Goal: Find specific page/section: Find specific page/section

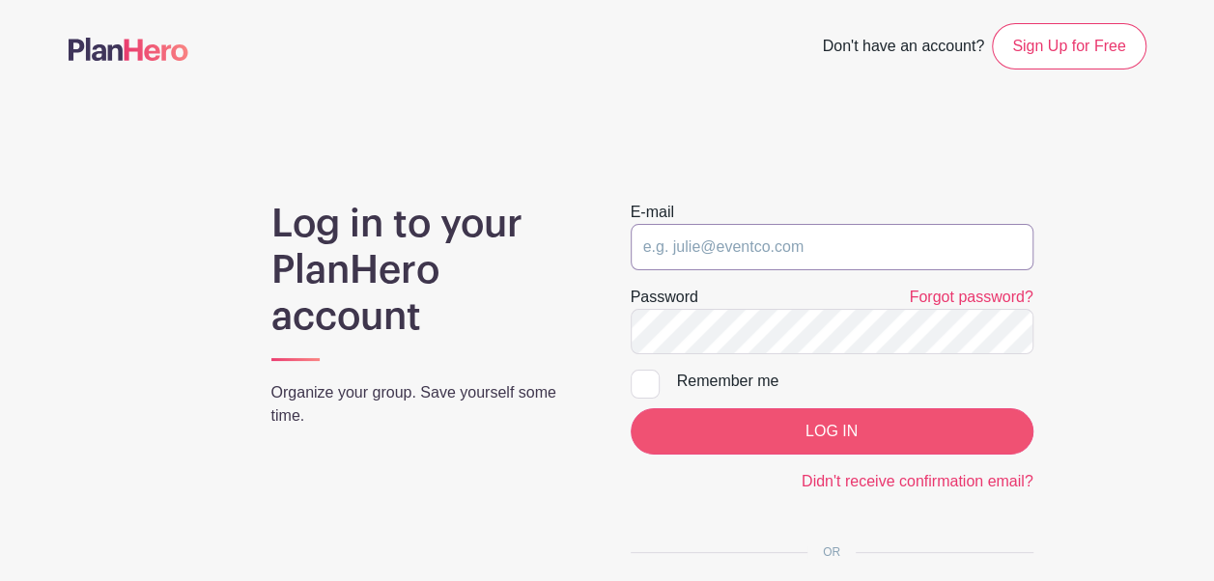
type input "[EMAIL_ADDRESS][DOMAIN_NAME]"
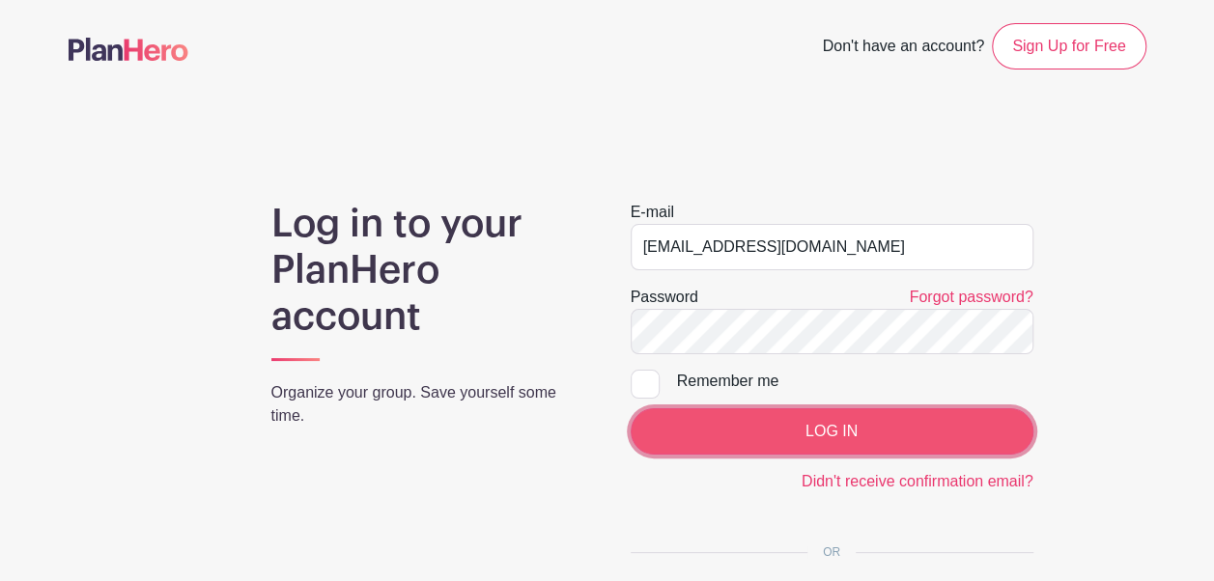
click at [854, 445] on input "LOG IN" at bounding box center [832, 432] width 403 height 46
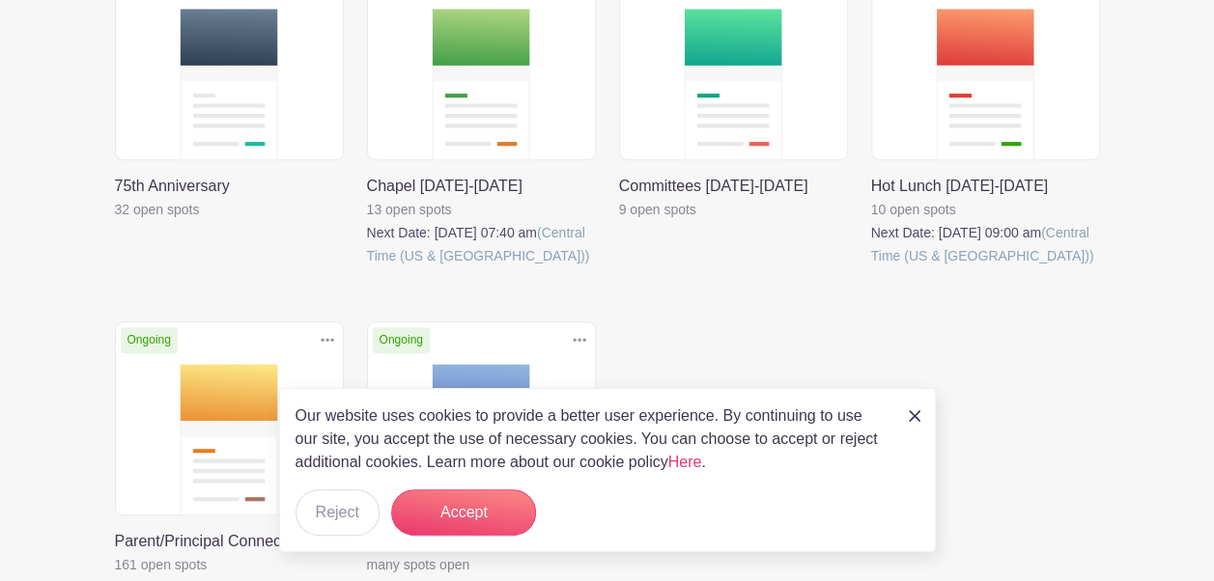
scroll to position [383, 0]
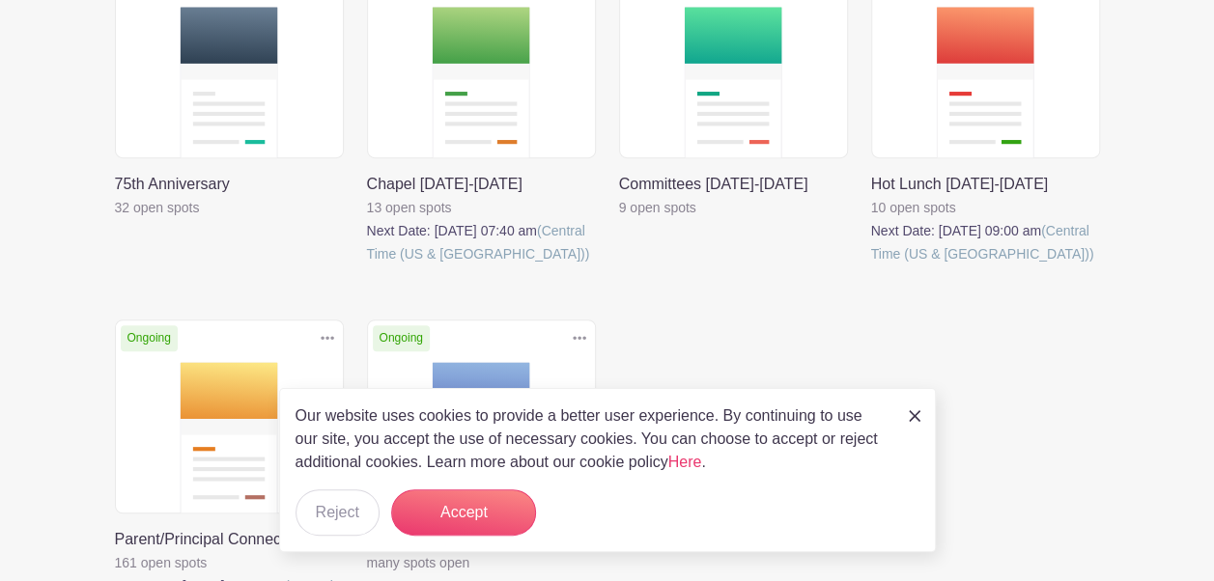
click at [115, 219] on link at bounding box center [115, 219] width 0 height 0
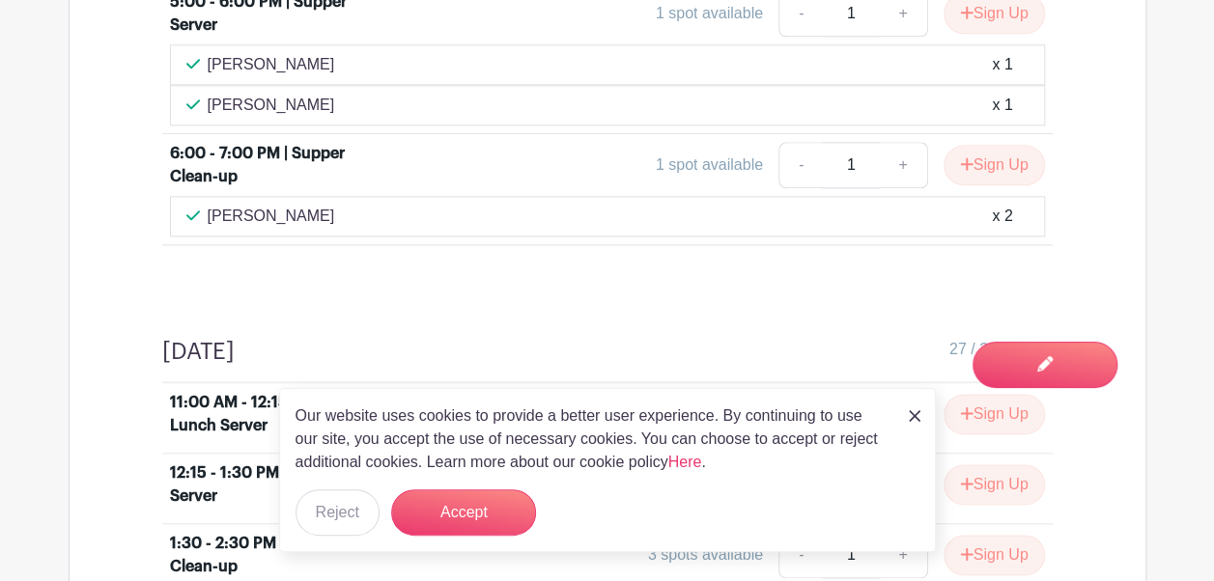
scroll to position [1122, 0]
click at [912, 415] on img at bounding box center [915, 416] width 12 height 12
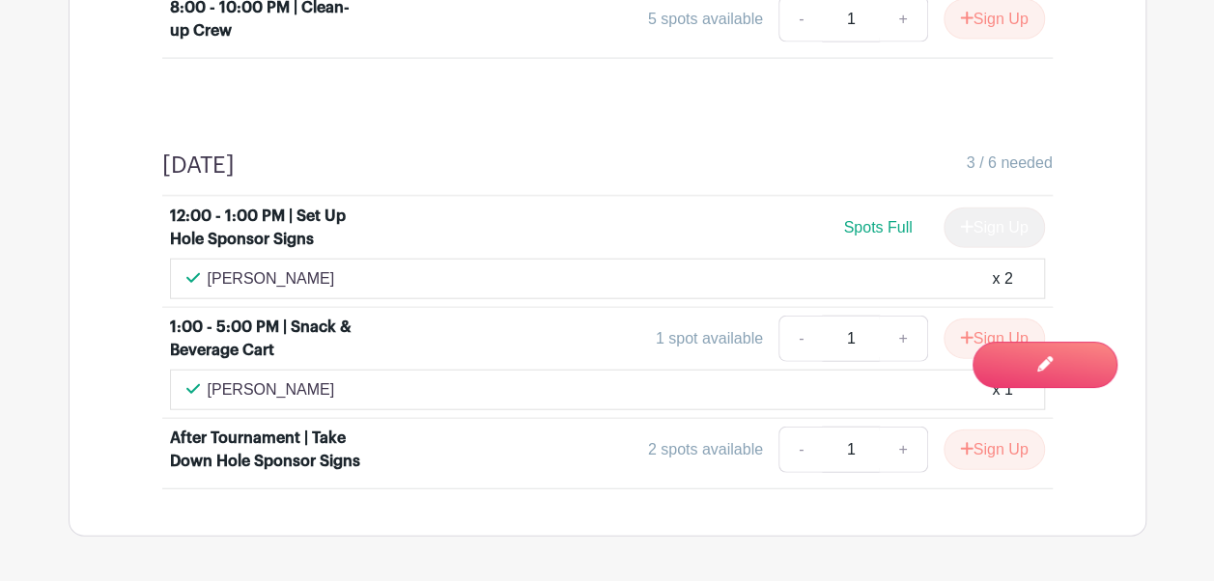
scroll to position [2194, 0]
